Goal: Task Accomplishment & Management: Manage account settings

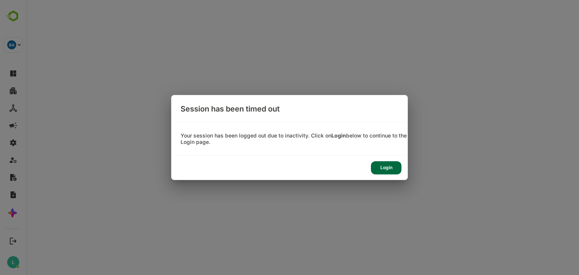
click at [387, 172] on div "Login" at bounding box center [386, 167] width 31 height 13
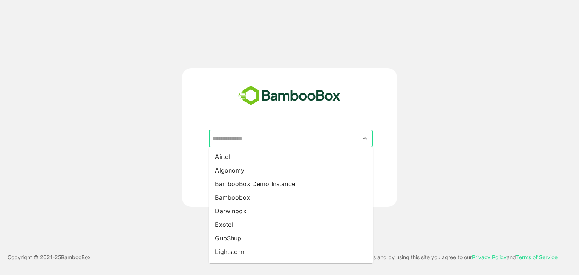
click at [242, 139] on input "text" at bounding box center [290, 138] width 161 height 14
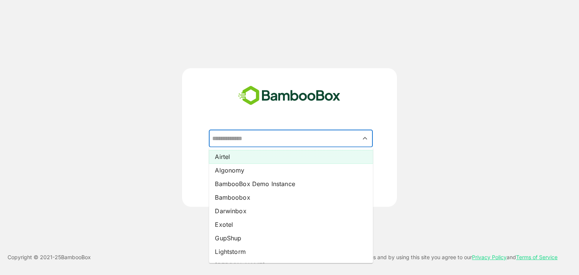
click at [241, 160] on li "Airtel" at bounding box center [291, 157] width 164 height 14
type input "******"
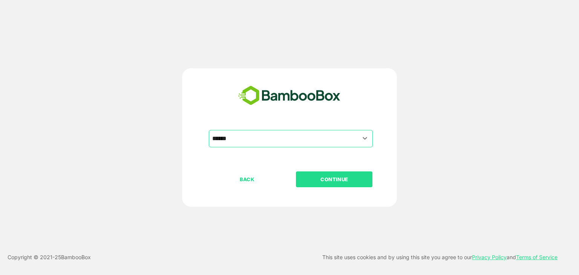
click at [347, 179] on p "CONTINUE" at bounding box center [334, 179] width 75 height 8
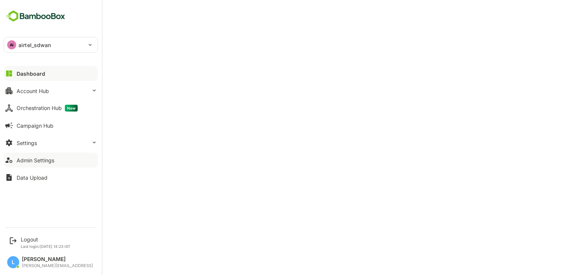
click at [51, 158] on div "Admin Settings" at bounding box center [36, 160] width 38 height 6
